Goal: Find specific page/section

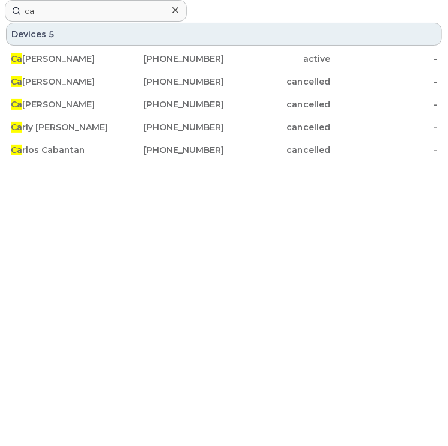
type input "c"
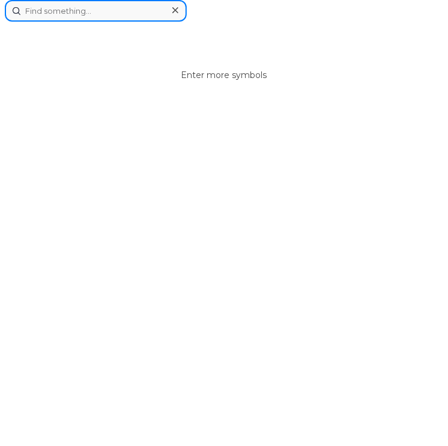
click at [110, 7] on input at bounding box center [96, 11] width 182 height 22
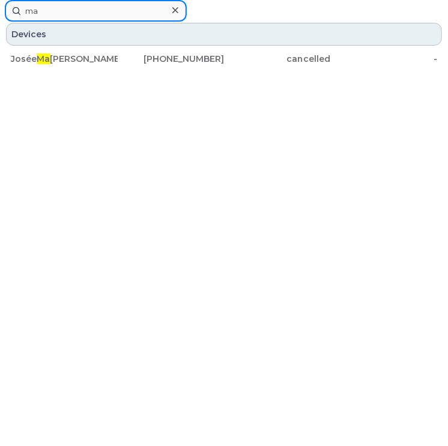
type input "m"
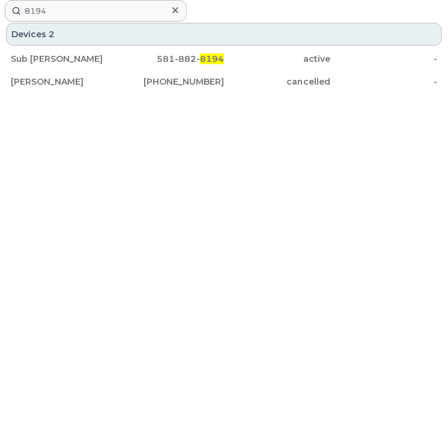
click at [174, 10] on icon at bounding box center [175, 10] width 6 height 10
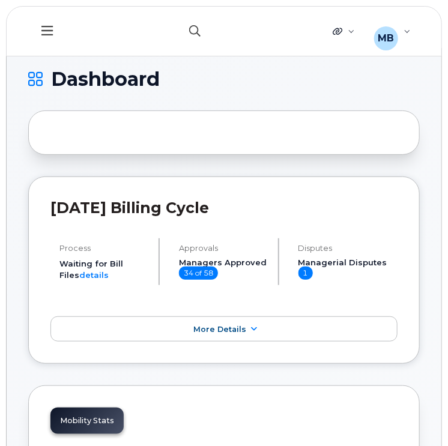
click at [190, 32] on icon "button" at bounding box center [194, 30] width 11 height 11
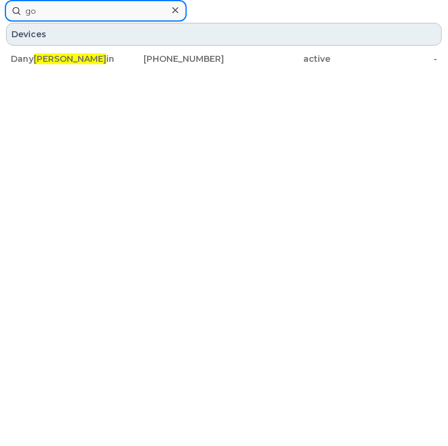
type input "g"
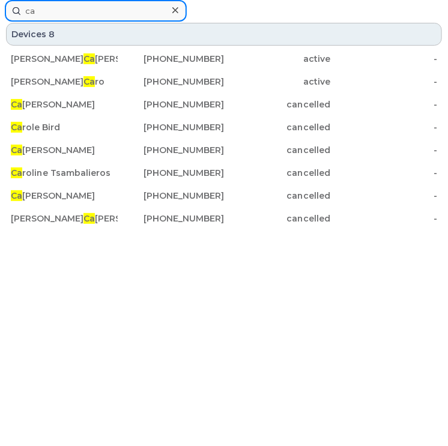
type input "c"
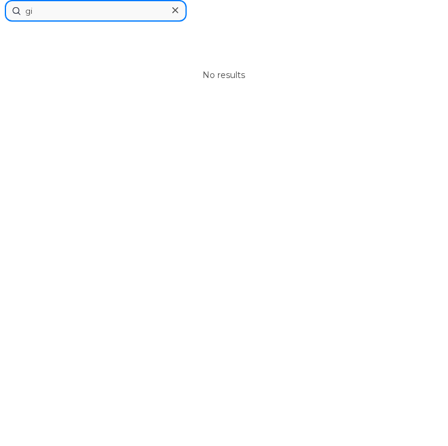
type input "g"
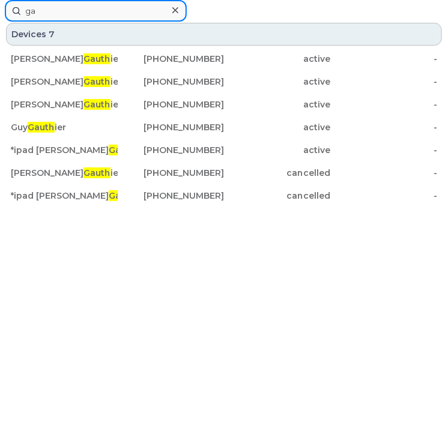
type input "g"
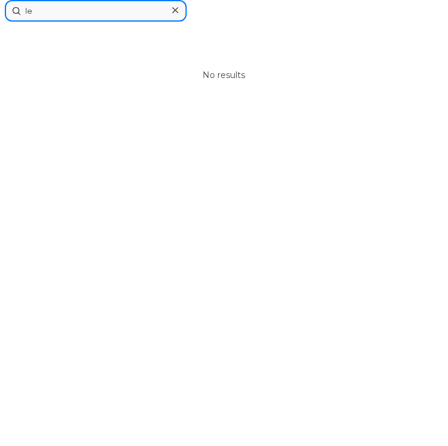
type input "l"
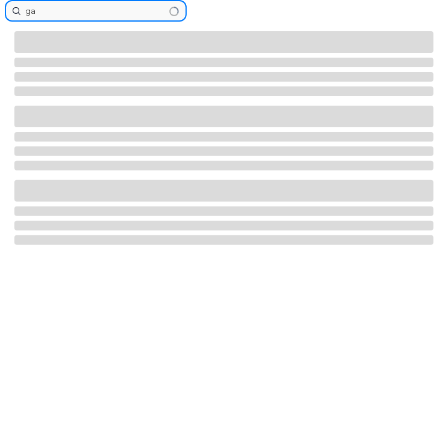
type input "g"
